Goal: Task Accomplishment & Management: Use online tool/utility

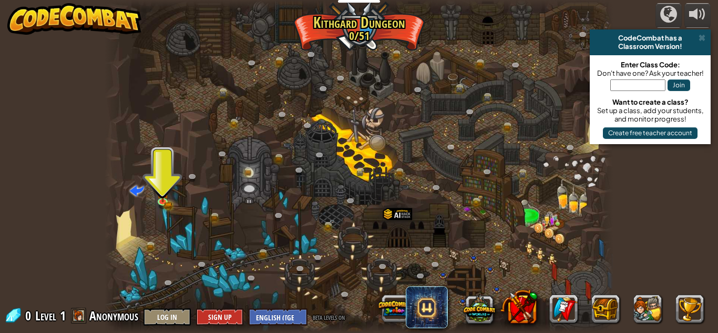
click at [709, 34] on div "CodeCombat has a Classroom Version!" at bounding box center [649, 42] width 121 height 26
click at [703, 16] on div at bounding box center [697, 14] width 17 height 17
click at [702, 36] on span at bounding box center [701, 38] width 7 height 8
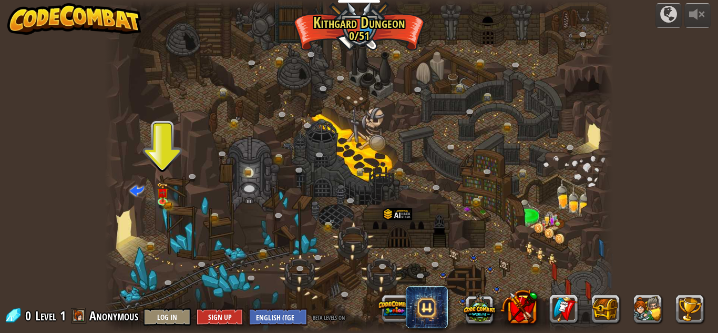
click at [169, 183] on div at bounding box center [359, 166] width 509 height 333
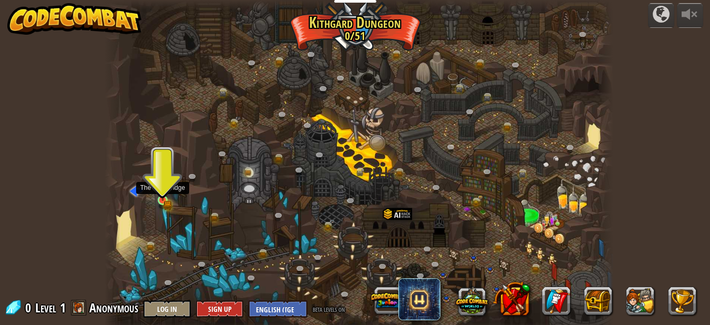
click at [165, 182] on img at bounding box center [163, 187] width 12 height 26
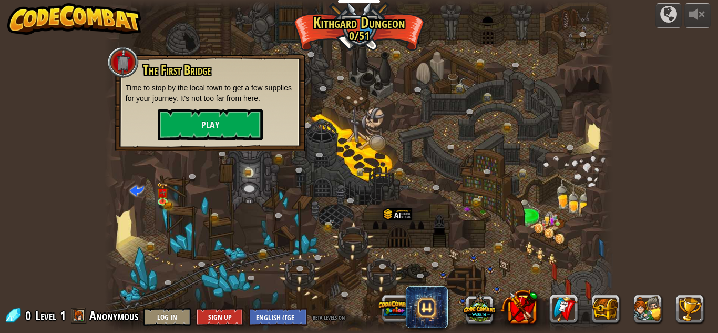
click at [287, 276] on div at bounding box center [359, 166] width 509 height 333
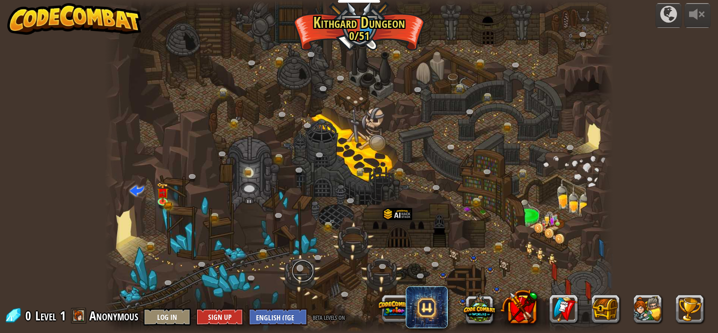
click at [292, 271] on link at bounding box center [302, 270] width 21 height 21
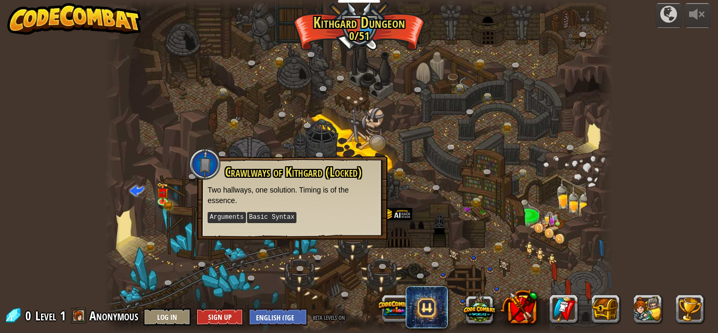
click at [243, 261] on div at bounding box center [359, 166] width 509 height 333
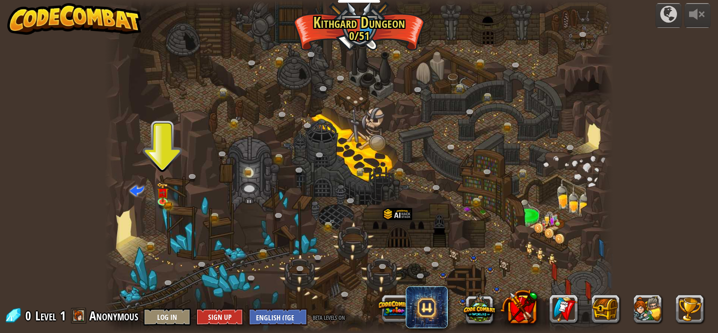
click at [165, 164] on div at bounding box center [359, 166] width 509 height 333
click at [160, 175] on div at bounding box center [359, 166] width 509 height 333
click at [163, 190] on img at bounding box center [162, 187] width 7 height 7
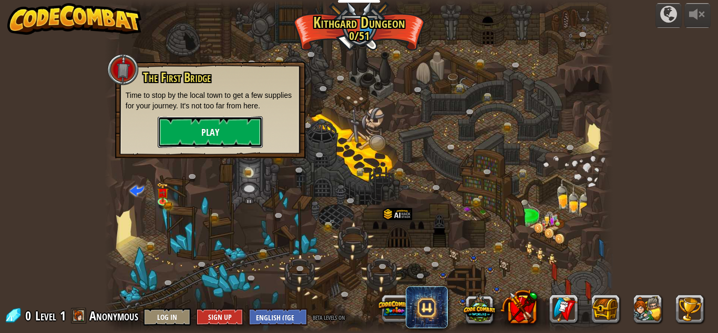
click at [186, 134] on button "Play" at bounding box center [210, 132] width 105 height 32
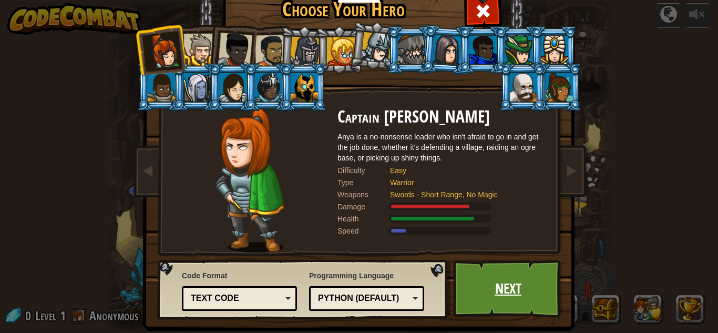
click at [542, 291] on link "Next" at bounding box center [508, 289] width 110 height 58
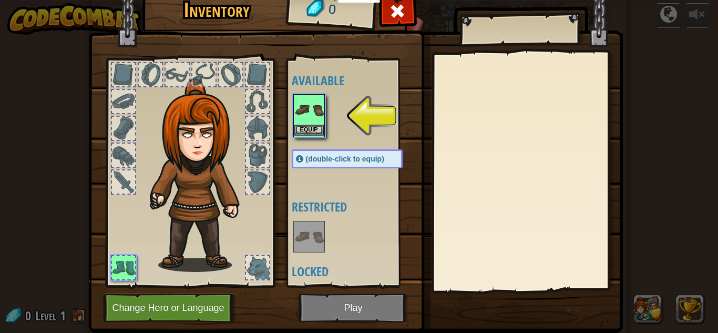
click at [309, 107] on img at bounding box center [308, 109] width 29 height 29
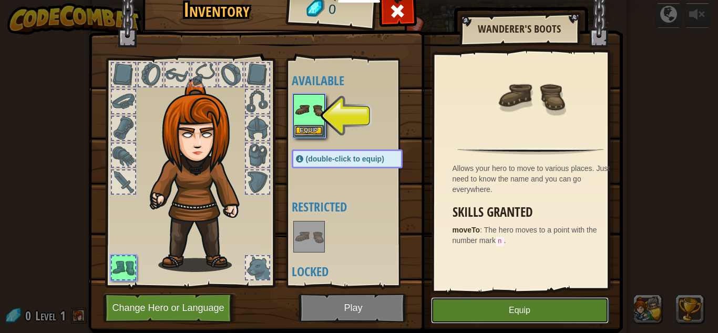
click at [553, 309] on button "Equip" at bounding box center [520, 310] width 178 height 26
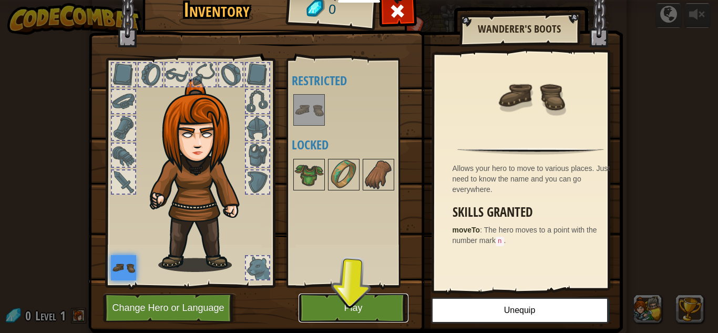
click at [363, 315] on button "Play" at bounding box center [353, 307] width 110 height 29
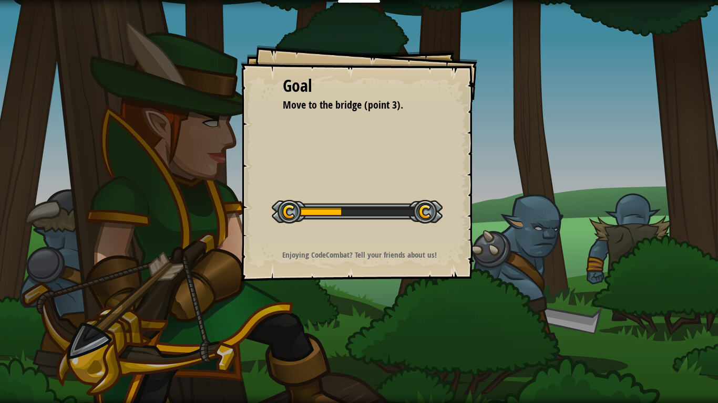
click at [474, 120] on div "Goal Move to the bridge (point 3). Start Level Error loading from server. Try r…" at bounding box center [359, 163] width 236 height 236
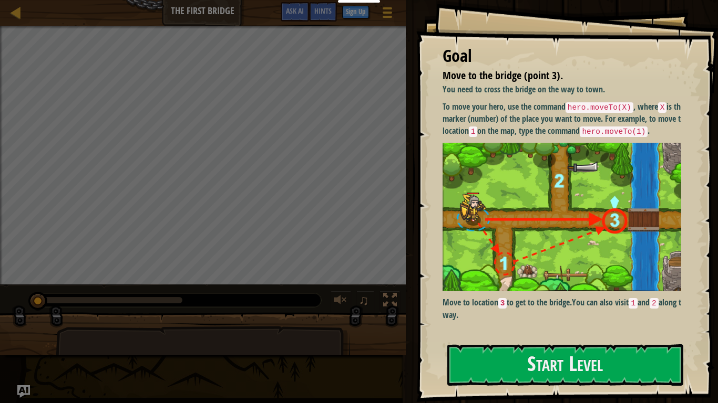
click at [607, 292] on img at bounding box center [565, 217] width 246 height 149
click at [563, 332] on button "Start Level" at bounding box center [565, 366] width 236 height 42
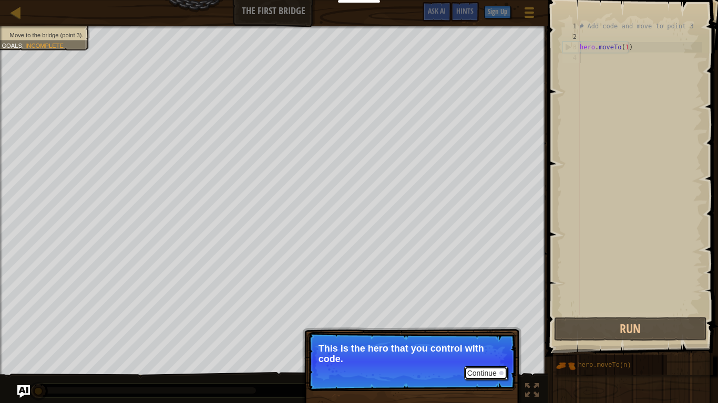
click at [498, 332] on button "Continue" at bounding box center [486, 374] width 44 height 14
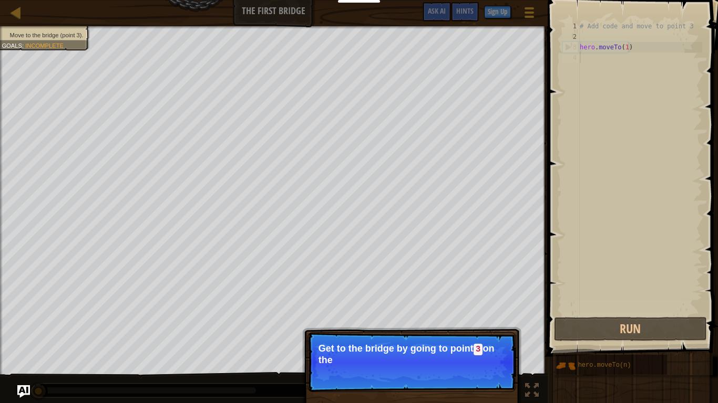
click at [498, 332] on p "Continue Get to the bridge by going to point 3 on the" at bounding box center [411, 363] width 209 height 60
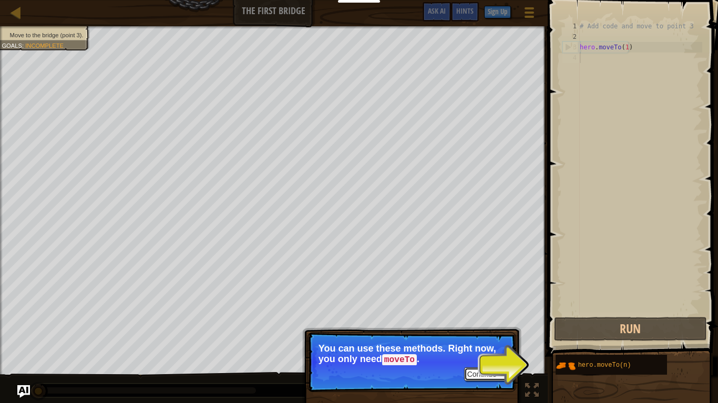
click at [498, 332] on button "Continue" at bounding box center [486, 375] width 44 height 14
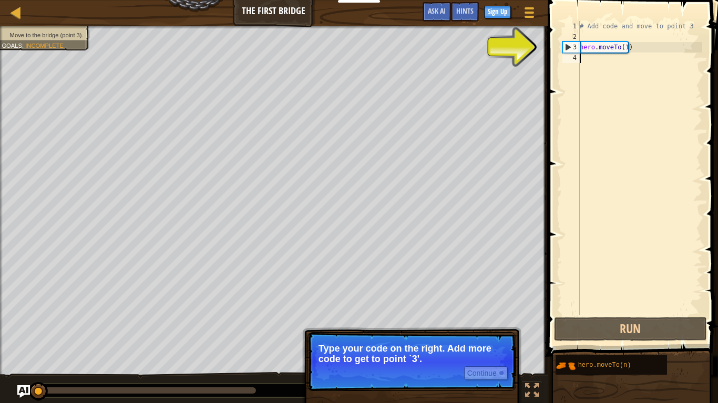
click at [590, 71] on div "# Add code and move to point 3 hero . moveTo ( 1 )" at bounding box center [639, 178] width 125 height 315
click at [592, 59] on div "# Add code and move to point 3 hero . moveTo ( 1 )" at bounding box center [639, 178] width 125 height 315
click at [464, 332] on button "Continue" at bounding box center [486, 374] width 44 height 14
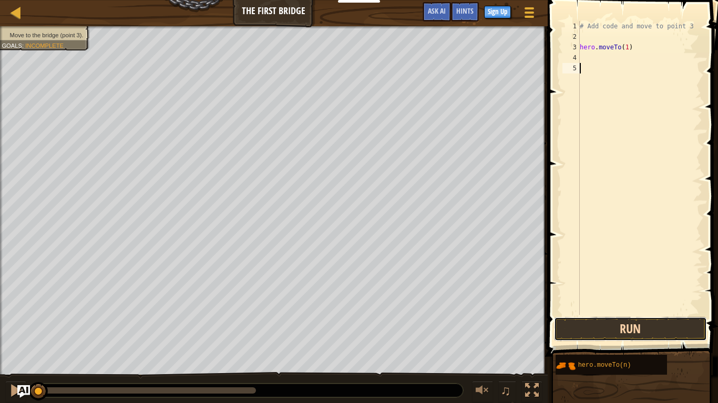
click at [645, 325] on button "Run" at bounding box center [630, 329] width 153 height 24
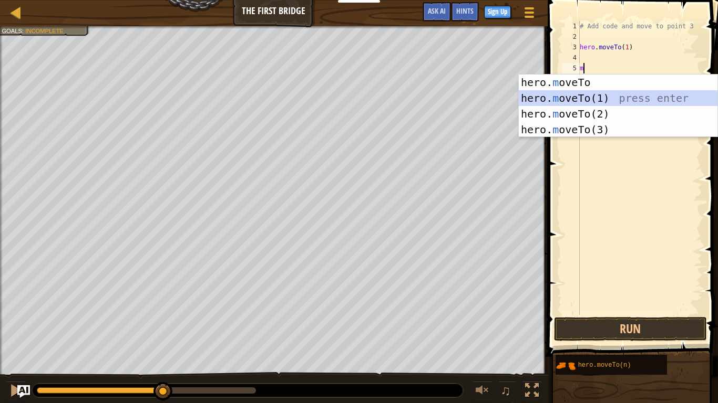
click at [610, 106] on div "hero. m oveTo press enter hero. m oveTo(1) press enter hero. m oveTo(2) press e…" at bounding box center [618, 122] width 199 height 95
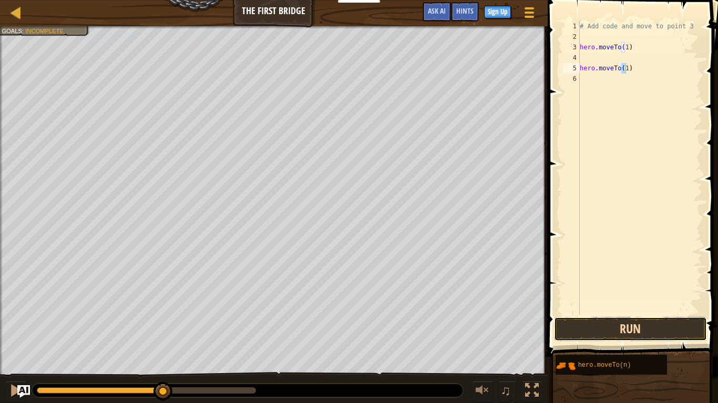
click at [582, 322] on button "Run" at bounding box center [630, 329] width 153 height 24
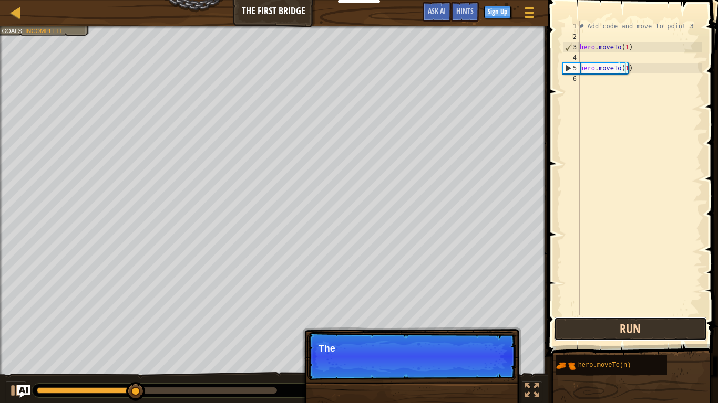
click at [582, 322] on button "Run" at bounding box center [630, 329] width 153 height 24
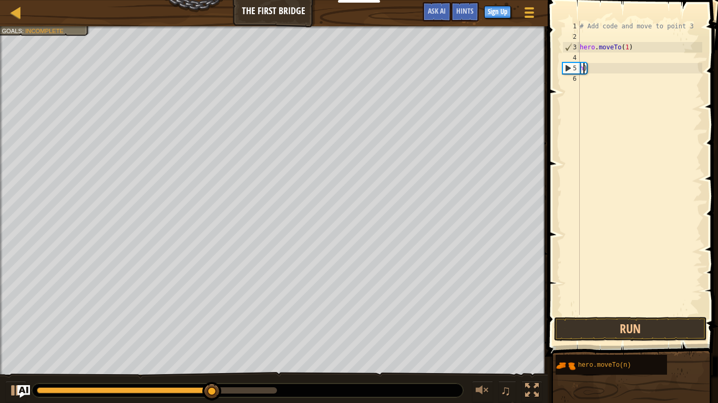
type textarea ")"
click at [604, 60] on div "# Add code and move to point 3 hero . moveTo ( 1 ) )" at bounding box center [639, 178] width 125 height 315
click at [587, 72] on div "# Add code and move to point 3 hero . moveTo ( 1 ) )" at bounding box center [639, 178] width 125 height 315
type textarea ")"
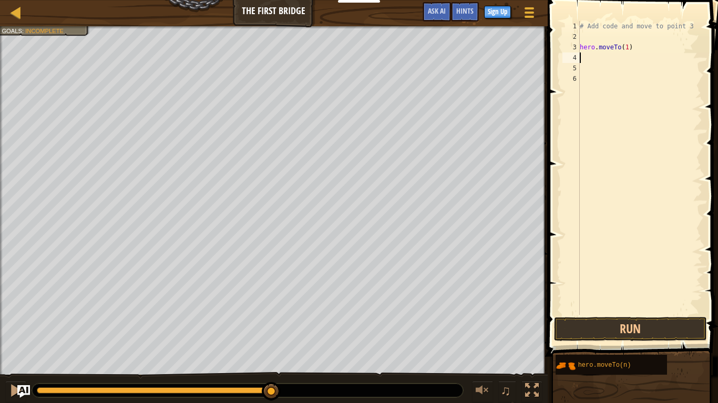
click at [584, 61] on div "# Add code and move to point 3 hero . moveTo ( 1 )" at bounding box center [639, 178] width 125 height 315
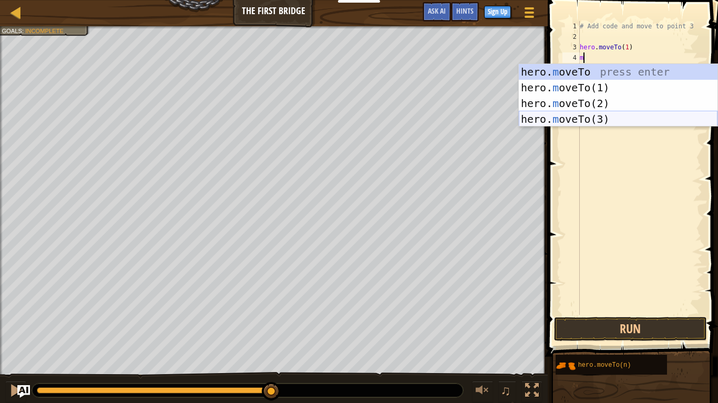
click at [577, 121] on div "hero. m oveTo press enter hero. m oveTo(1) press enter hero. m oveTo(2) press e…" at bounding box center [618, 111] width 199 height 95
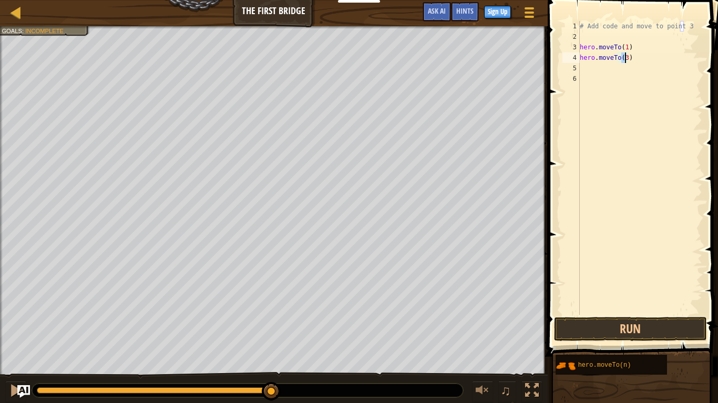
type textarea "hero.moveTo(3)"
click at [635, 332] on span at bounding box center [633, 164] width 179 height 388
click at [635, 325] on button "Run" at bounding box center [630, 329] width 153 height 24
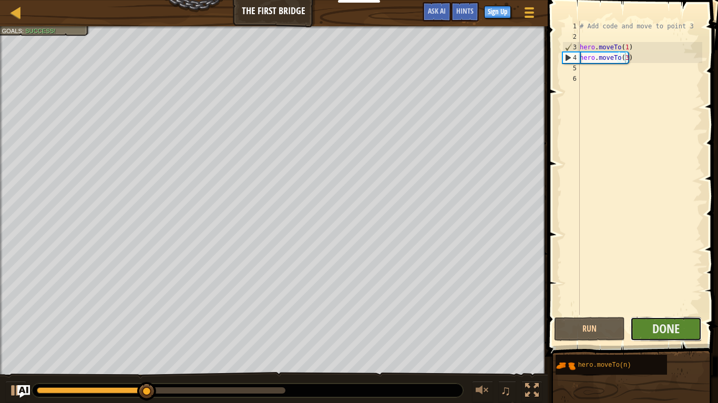
click at [645, 328] on button "Done" at bounding box center [665, 329] width 71 height 24
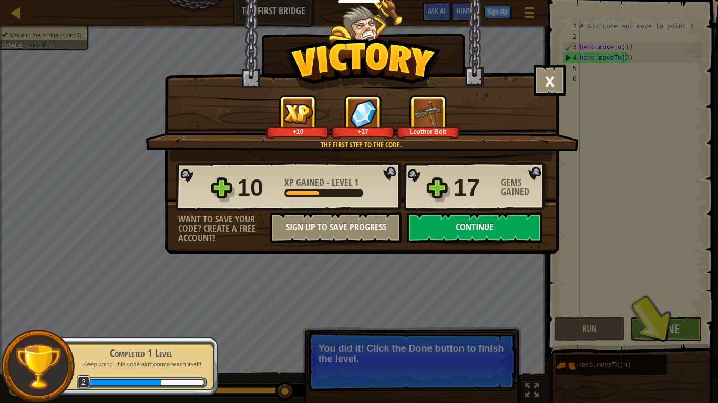
click at [468, 332] on div "× Those people are careless and forget that the Great Forest can be dangerous. …" at bounding box center [359, 201] width 718 height 403
click at [358, 332] on div "× Those people are careless and forget that the Great Forest can be dangerous. …" at bounding box center [359, 201] width 718 height 403
click at [507, 219] on button "Continue" at bounding box center [475, 228] width 136 height 32
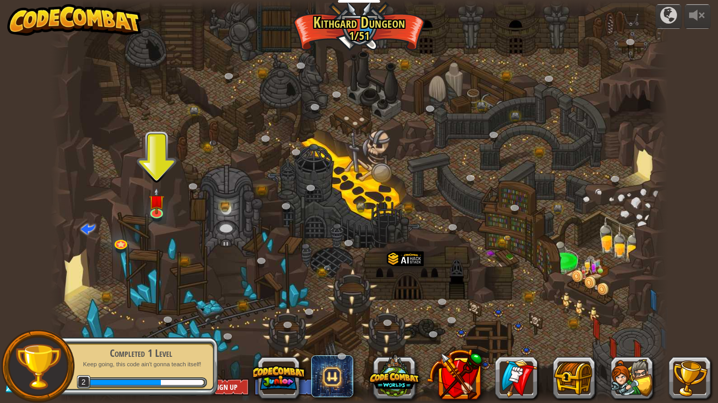
drag, startPoint x: 591, startPoint y: 256, endPoint x: 316, endPoint y: 126, distance: 303.9
drag, startPoint x: 316, startPoint y: 126, endPoint x: 159, endPoint y: 196, distance: 172.6
click at [159, 196] on img at bounding box center [157, 195] width 16 height 36
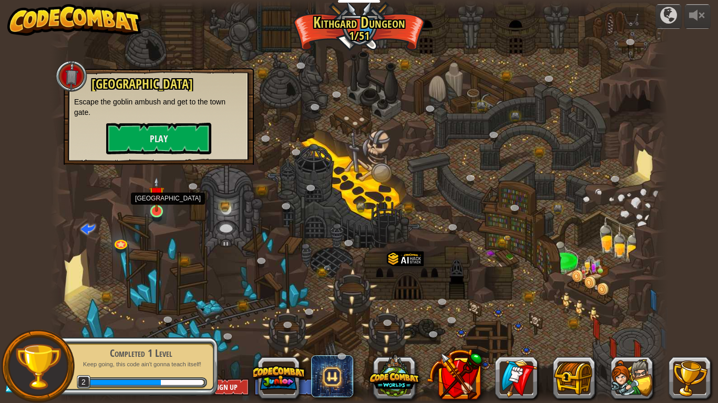
click at [159, 196] on img at bounding box center [157, 195] width 16 height 36
click at [183, 148] on button "Play" at bounding box center [158, 139] width 105 height 32
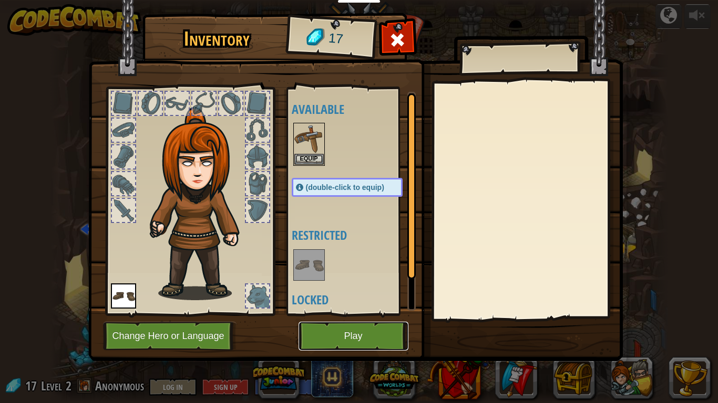
click at [378, 332] on button "Play" at bounding box center [353, 336] width 110 height 29
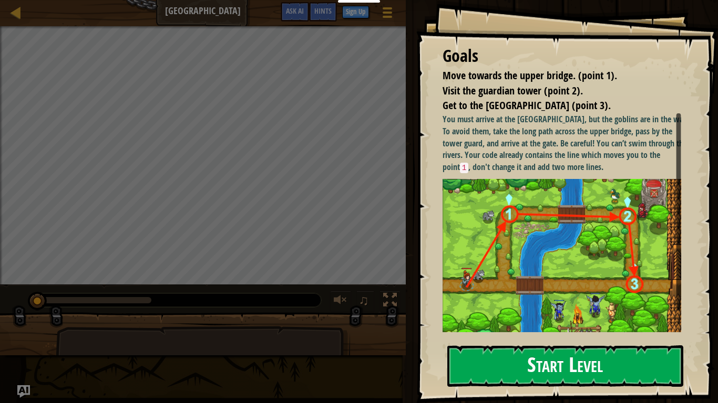
click at [555, 332] on button "Start Level" at bounding box center [565, 367] width 236 height 42
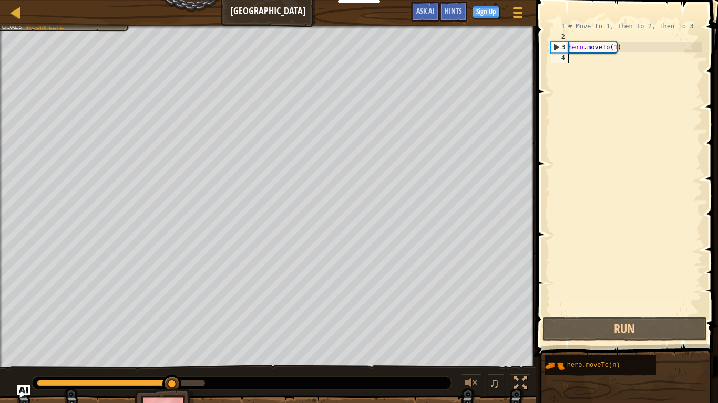
type textarea "m"
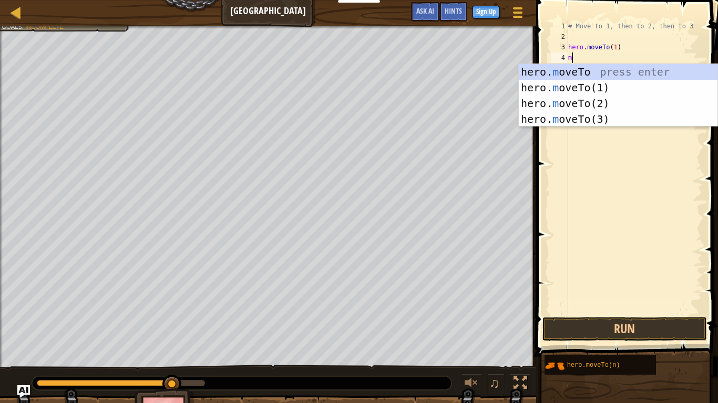
click at [599, 129] on div "# Move to 1, then to 2, then to 3 hero . moveTo ( 1 ) m" at bounding box center [634, 178] width 136 height 315
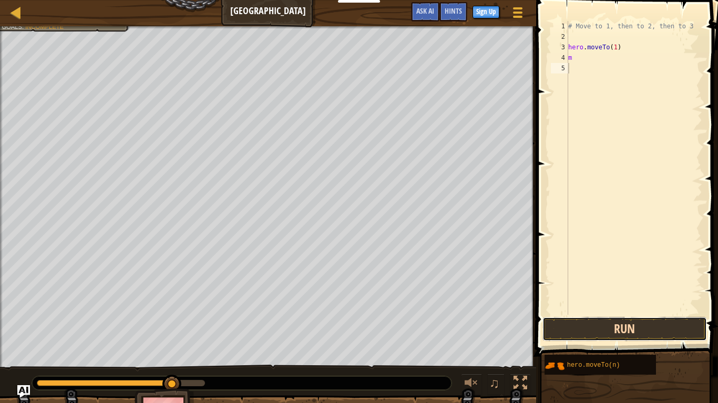
click at [590, 332] on button "Run" at bounding box center [624, 329] width 164 height 24
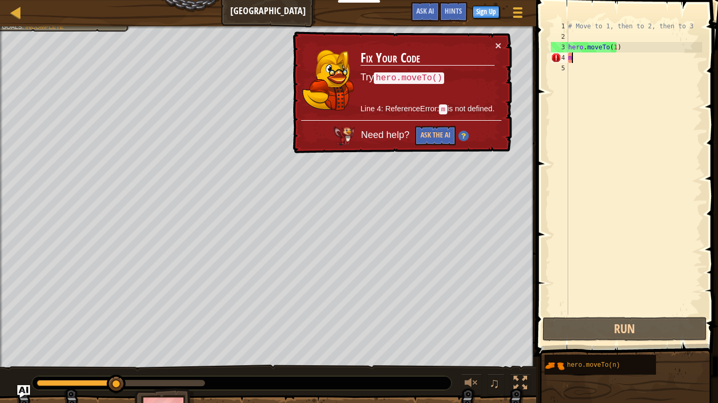
click at [602, 56] on div "# Move to 1, then to 2, then to 3 hero . moveTo ( 1 ) m" at bounding box center [634, 178] width 136 height 315
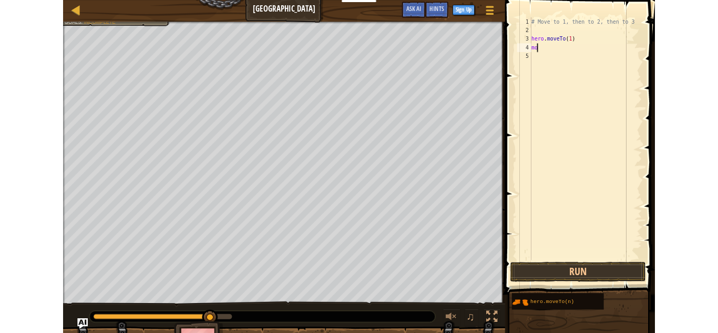
scroll to position [5, 1]
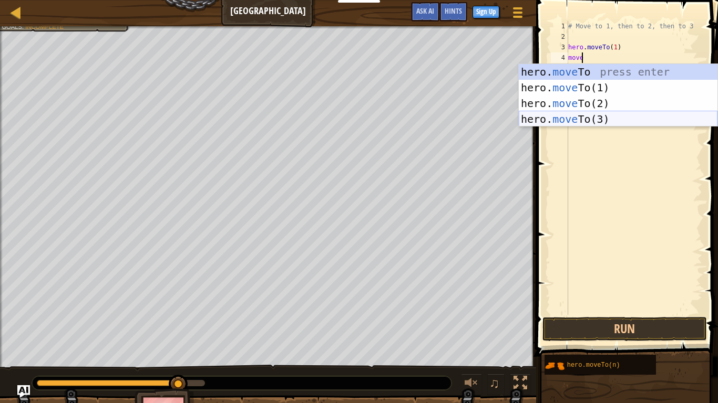
click at [599, 118] on div "hero. move To press enter hero. move To(1) press enter hero. move To(2) press e…" at bounding box center [618, 111] width 199 height 95
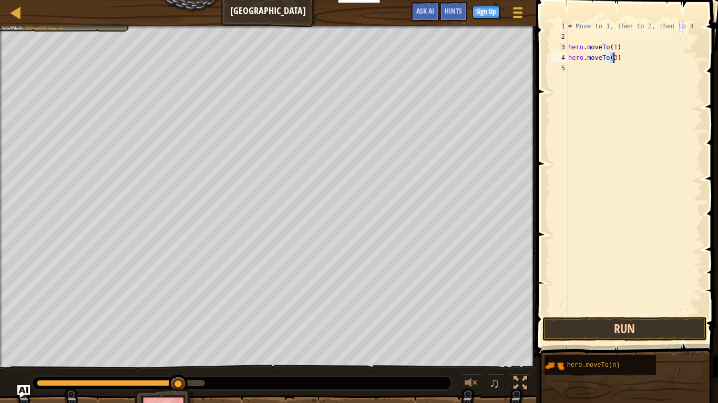
type textarea "hero.moveTo(3)"
click at [618, 319] on button "Run" at bounding box center [624, 329] width 164 height 24
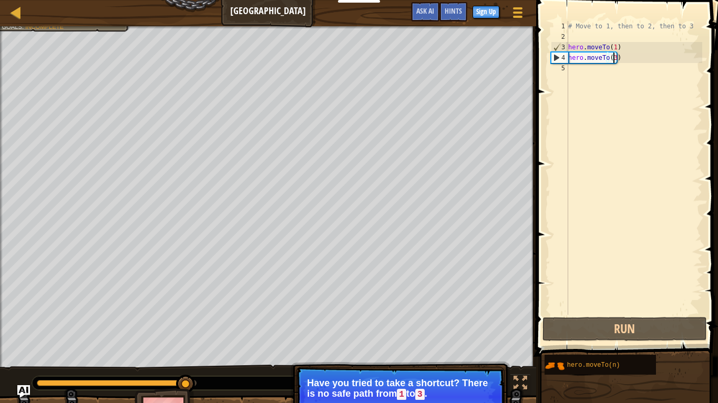
click at [408, 332] on p "Have you tried to take a shortcut? There is no safe path from 1 to 3 ." at bounding box center [400, 389] width 186 height 22
click at [406, 332] on p "Have you tried to take a shortcut? There is no safe path from 1 to 3 ." at bounding box center [400, 389] width 186 height 22
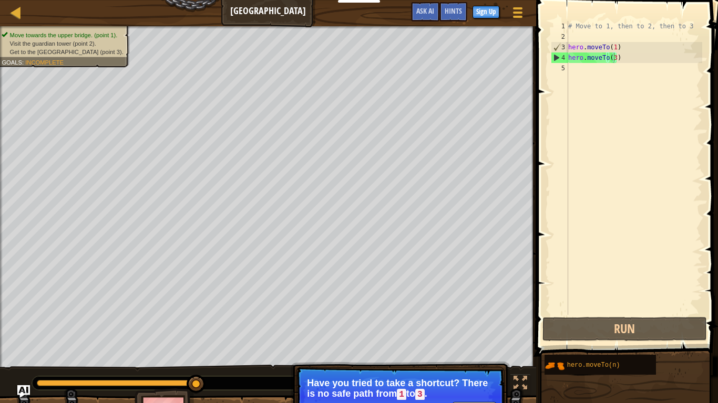
click at [0, 0] on div "Map Old Town Road Game Menu Done Sign Up Hints Ask AI" at bounding box center [268, 13] width 536 height 26
